Goal: Information Seeking & Learning: Compare options

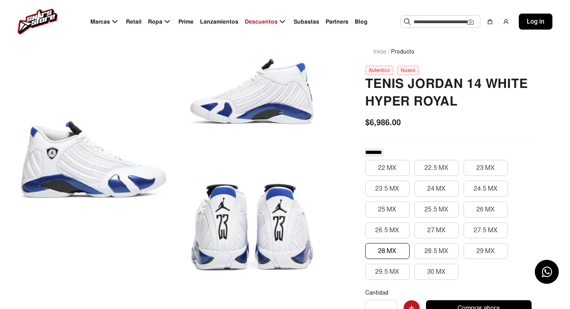
scroll to position [47, 0]
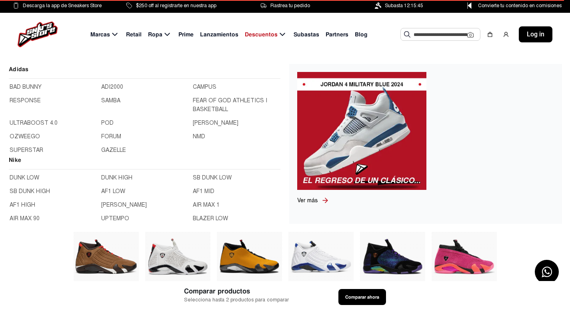
scroll to position [280, 0]
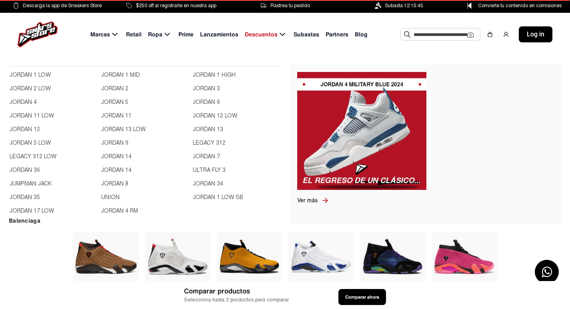
click at [120, 77] on link "JORDAN 1 MID" at bounding box center [144, 75] width 87 height 9
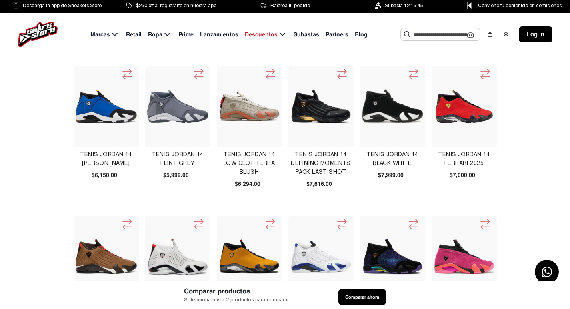
click at [48, 24] on img at bounding box center [38, 35] width 40 height 26
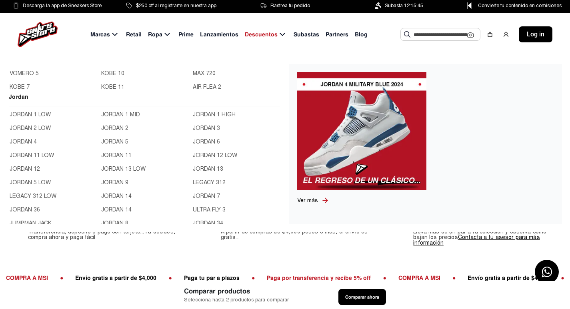
scroll to position [256, 0]
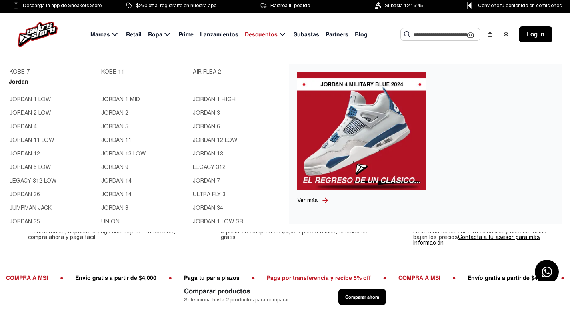
click at [107, 99] on link "JORDAN 1 MID" at bounding box center [144, 99] width 87 height 9
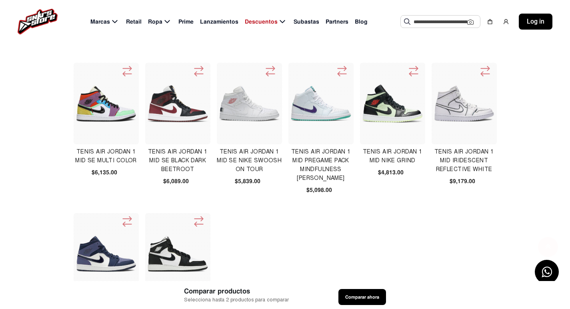
scroll to position [318, 0]
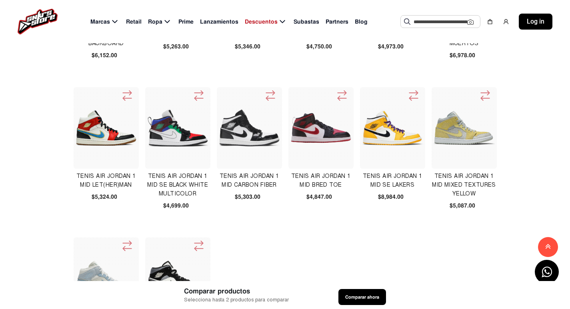
scroll to position [281, 0]
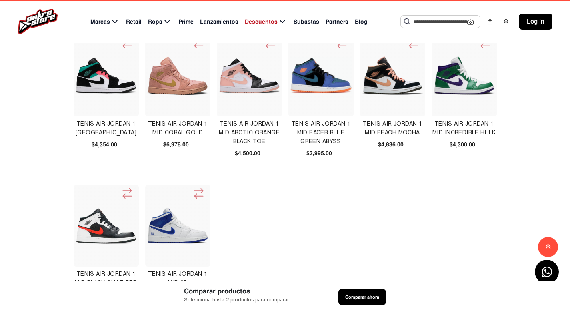
scroll to position [338, 0]
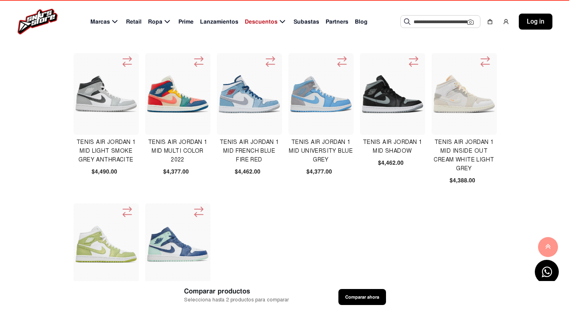
scroll to position [326, 0]
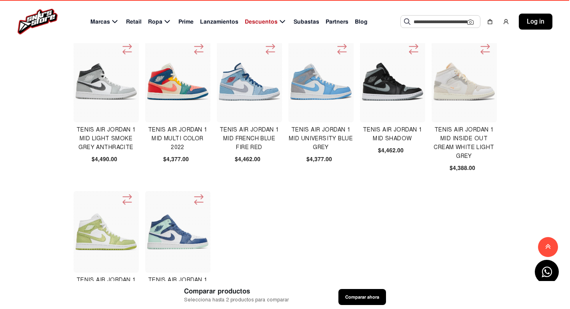
click at [351, 289] on button "Comparar ahora" at bounding box center [363, 297] width 48 height 16
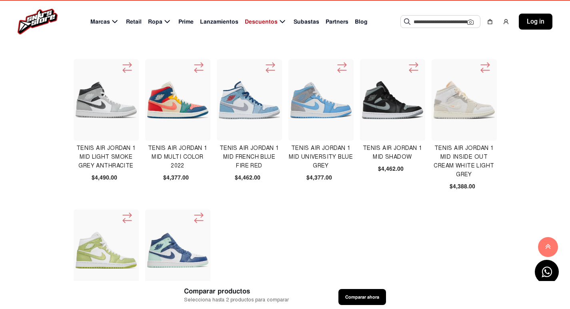
scroll to position [326, 0]
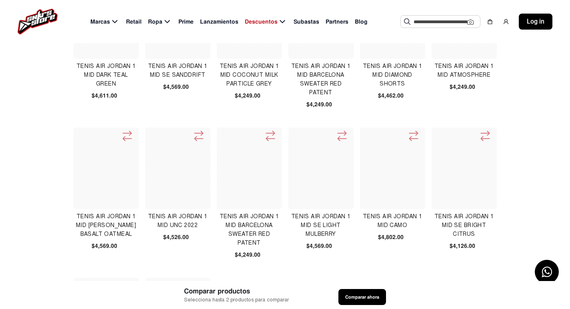
scroll to position [244, 0]
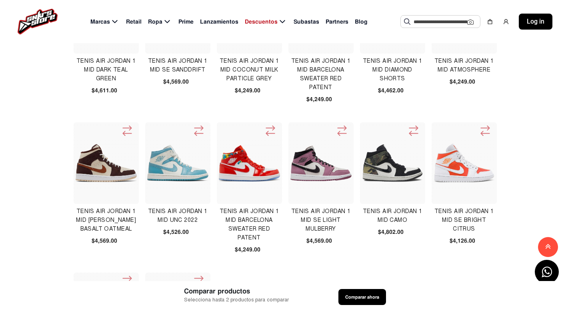
drag, startPoint x: 570, startPoint y: 113, endPoint x: 576, endPoint y: 18, distance: 94.7
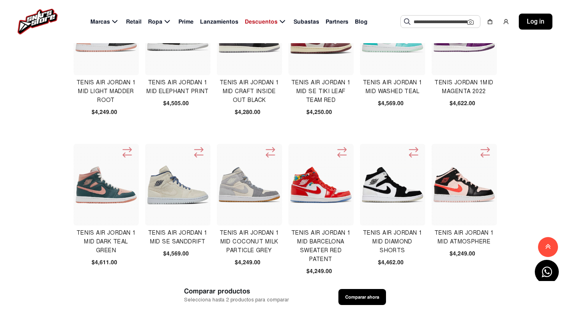
scroll to position [0, 0]
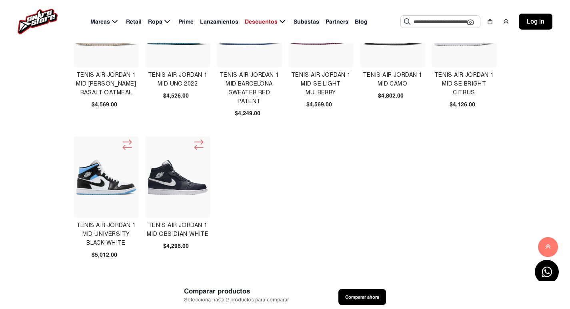
scroll to position [387, 0]
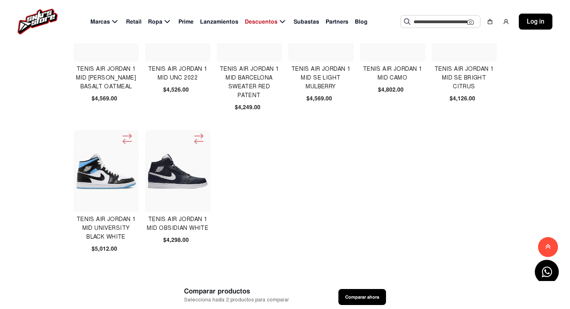
click at [339, 303] on link "Siguiente page" at bounding box center [345, 308] width 38 height 11
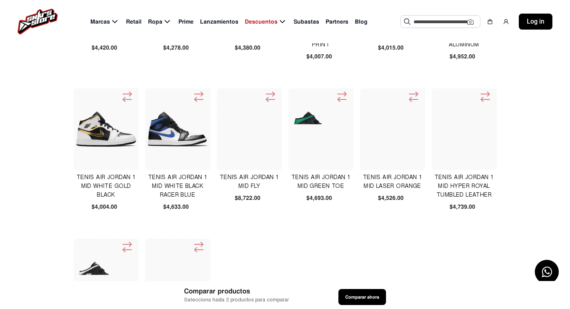
scroll to position [282, 0]
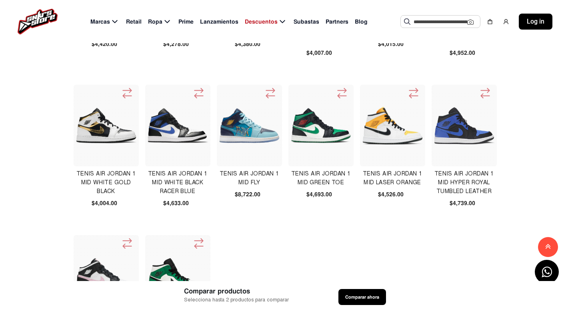
click at [344, 256] on div "Tenis Air Jordan 1 Mid Se Corduroy Sail $4,460.00 Tenis Air Jordan 1 Mid Black …" at bounding box center [285, 101] width 444 height 634
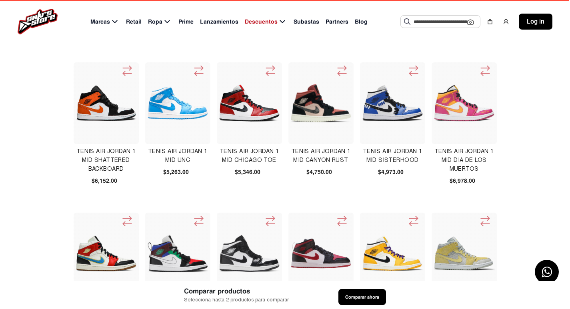
scroll to position [155, 0]
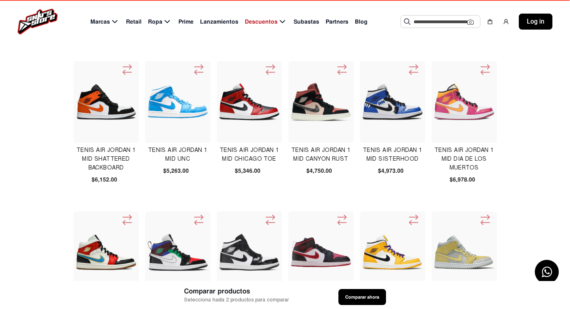
click at [219, 109] on img at bounding box center [250, 102] width 62 height 62
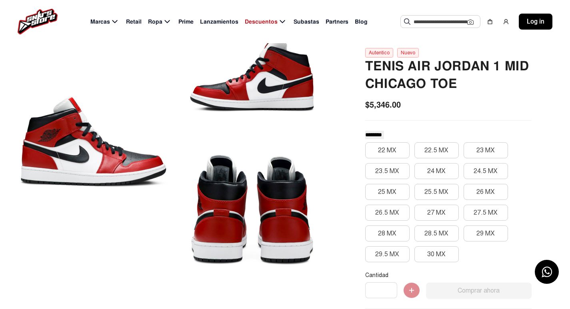
scroll to position [606, 0]
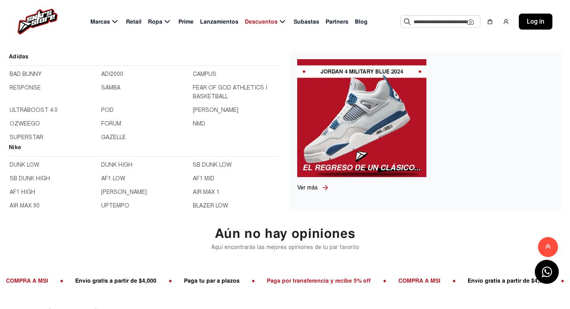
click at [117, 23] on icon at bounding box center [115, 22] width 10 height 10
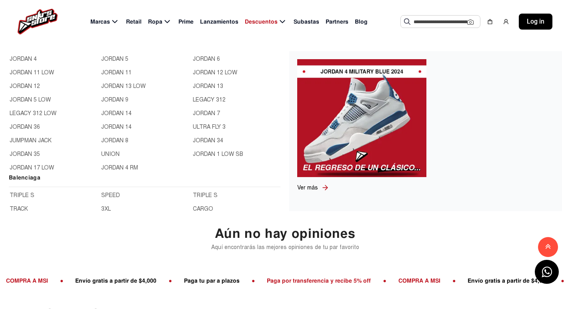
scroll to position [315, 0]
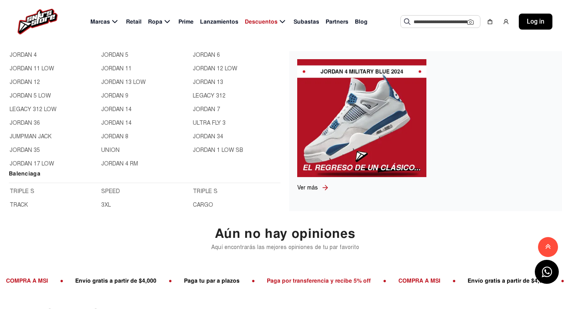
click at [211, 84] on link "JORDAN 13" at bounding box center [236, 82] width 87 height 9
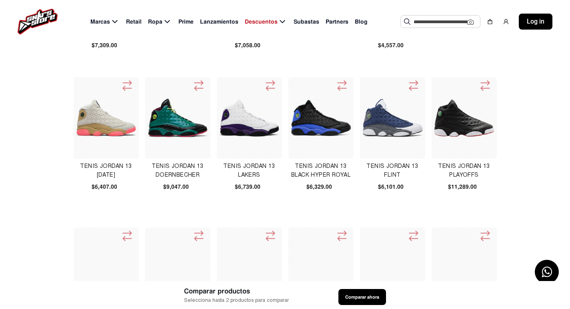
scroll to position [138, 0]
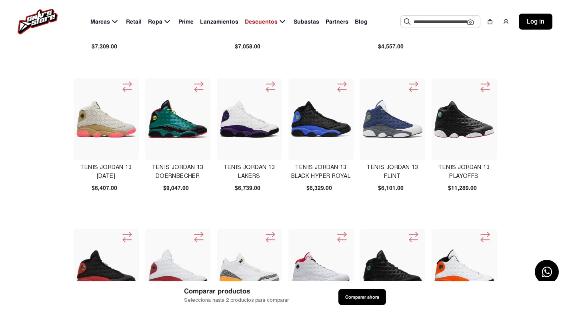
click at [137, 239] on img at bounding box center [107, 270] width 62 height 62
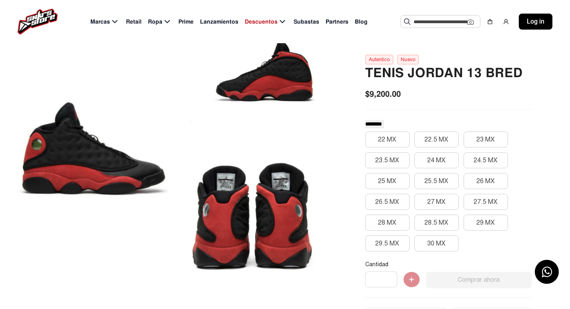
scroll to position [77, 0]
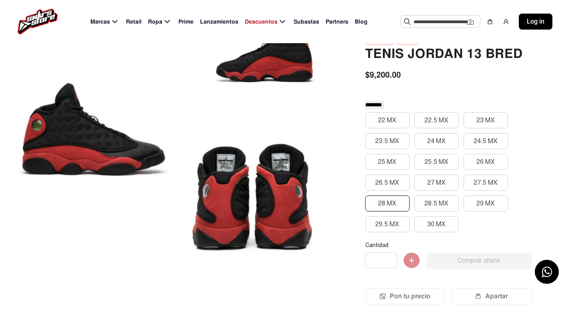
click at [390, 203] on button "28 MX" at bounding box center [387, 204] width 44 height 16
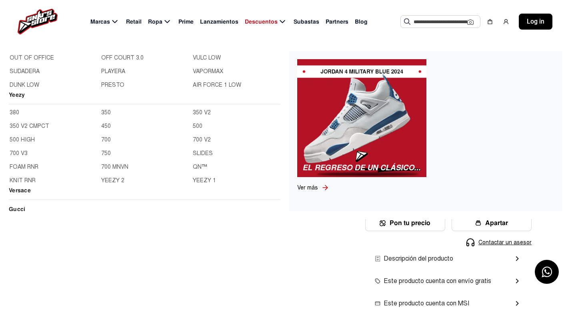
scroll to position [534, 0]
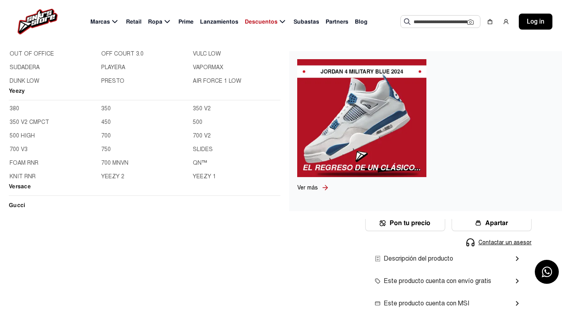
click at [197, 137] on link "700 V2" at bounding box center [236, 136] width 87 height 9
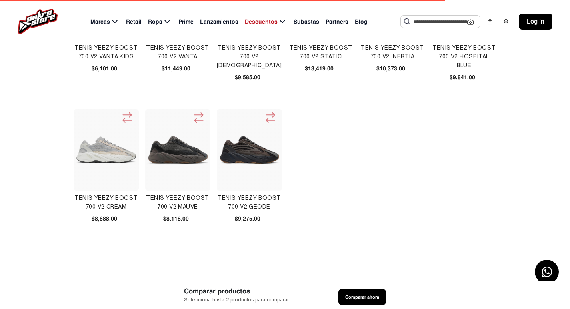
scroll to position [120, 0]
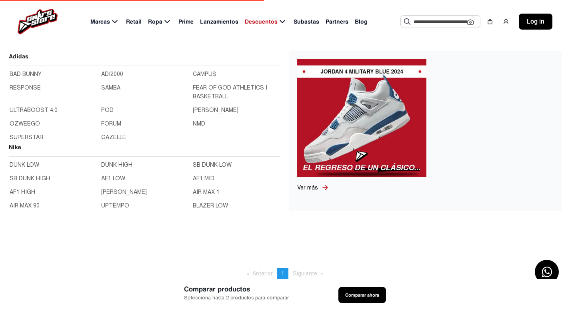
click at [109, 22] on span "Marcas" at bounding box center [100, 22] width 20 height 8
drag, startPoint x: 274, startPoint y: 64, endPoint x: 281, endPoint y: 78, distance: 15.4
click at [281, 78] on div "Adidas BAD BUNNY ADI2000 CAMPUS RESPONSE SAMBA FEAR OF GOD ATHLETICS I BASKETBA…" at bounding box center [144, 131] width 273 height 160
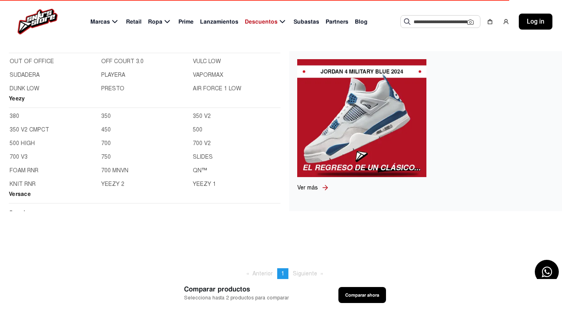
scroll to position [530, 0]
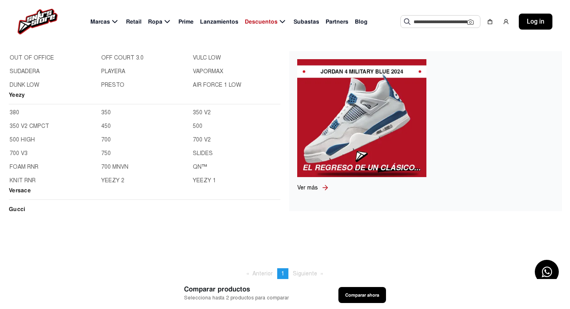
click at [198, 168] on link "QNTM" at bounding box center [236, 167] width 87 height 9
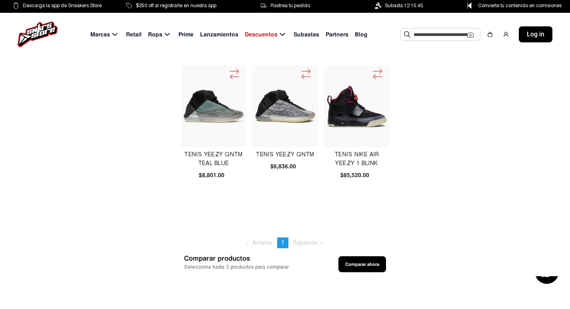
click at [289, 112] on img at bounding box center [286, 107] width 62 height 62
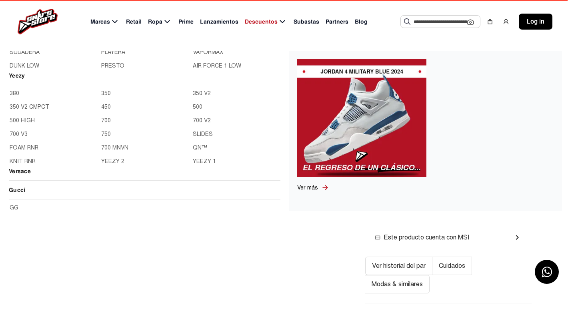
scroll to position [538, 0]
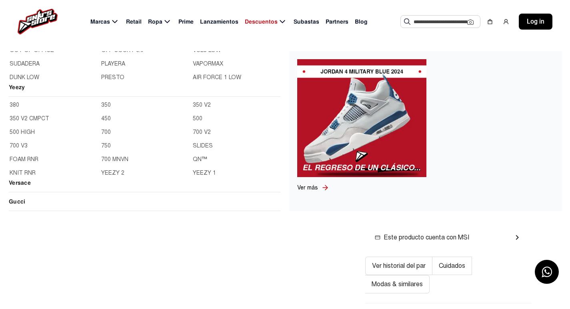
click at [23, 160] on link "FOAM RNR" at bounding box center [53, 159] width 87 height 9
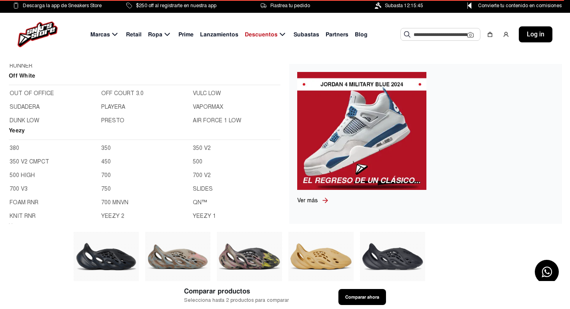
scroll to position [515, 0]
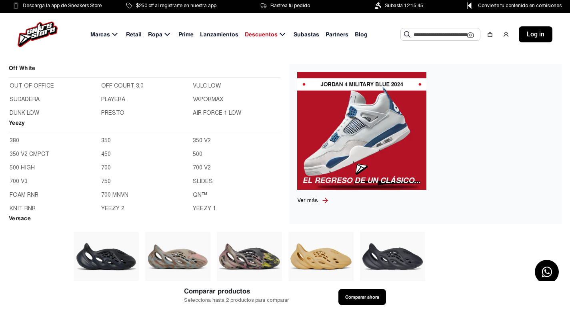
click at [19, 183] on link "700 V3" at bounding box center [53, 181] width 87 height 9
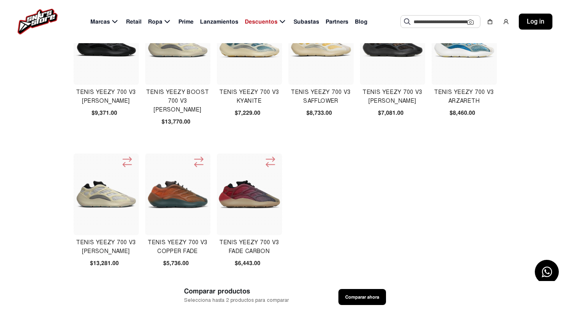
scroll to position [68, 0]
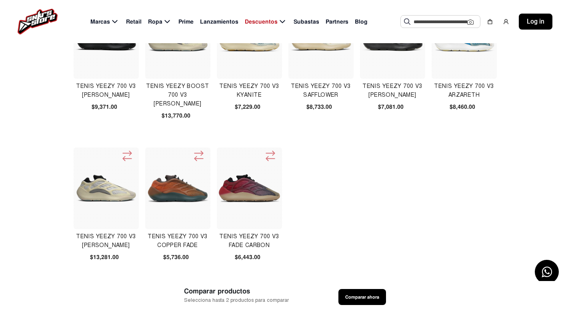
click at [219, 188] on img at bounding box center [250, 189] width 62 height 28
